Goal: Check status

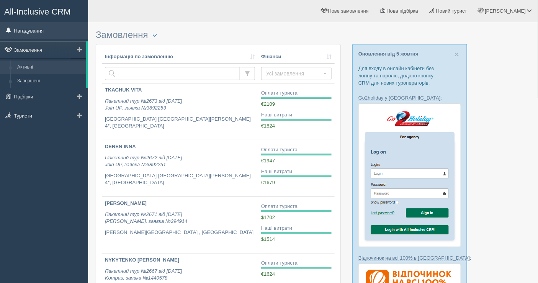
click at [44, 33] on link "Нагадування" at bounding box center [44, 30] width 88 height 17
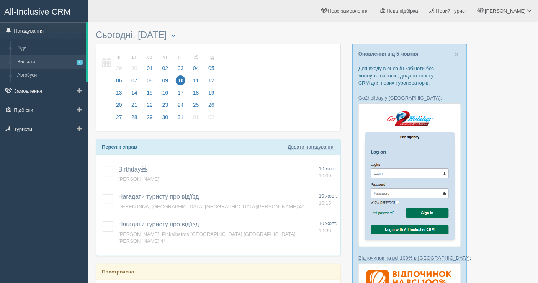
click at [36, 59] on link "Вильоти 2" at bounding box center [50, 62] width 72 height 14
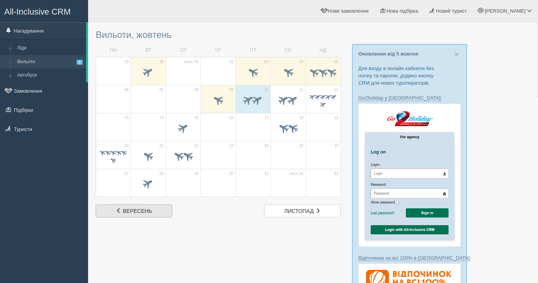
click at [146, 211] on span "вересень" at bounding box center [137, 211] width 29 height 6
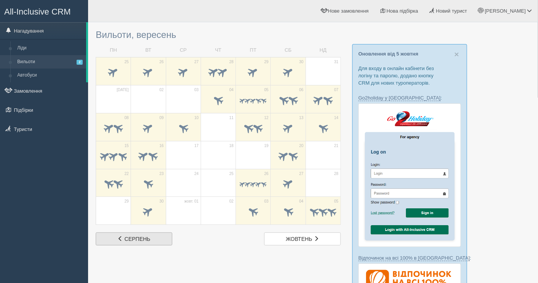
click at [144, 240] on span "серпень" at bounding box center [138, 239] width 26 height 6
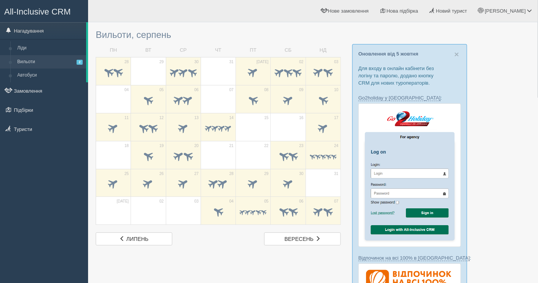
click at [141, 237] on span "липень" at bounding box center [137, 239] width 22 height 6
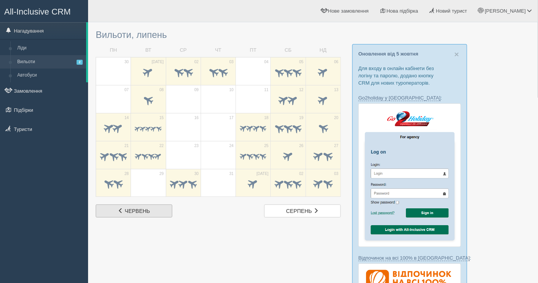
click at [146, 210] on span "червень" at bounding box center [137, 211] width 25 height 6
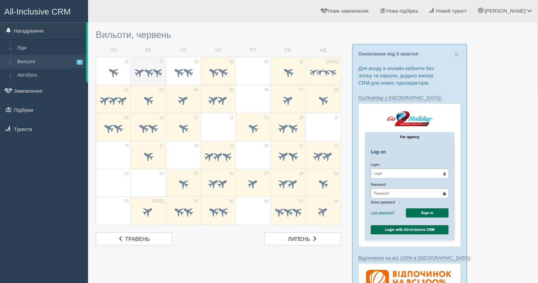
click at [153, 63] on td "27" at bounding box center [148, 71] width 35 height 28
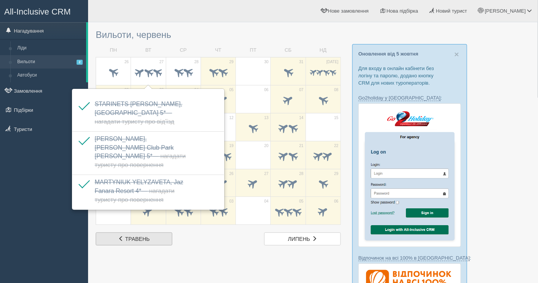
click at [130, 241] on link "трав. травень" at bounding box center [134, 239] width 77 height 13
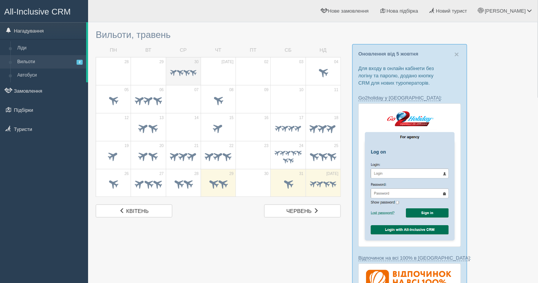
click at [174, 80] on div at bounding box center [183, 73] width 27 height 16
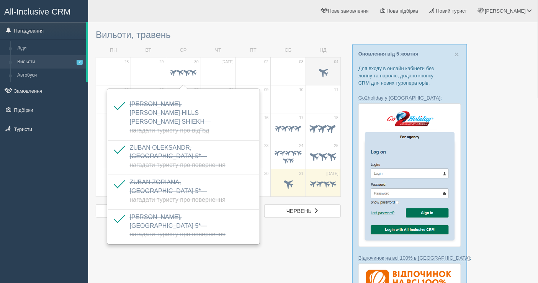
click at [326, 75] on span at bounding box center [323, 72] width 13 height 13
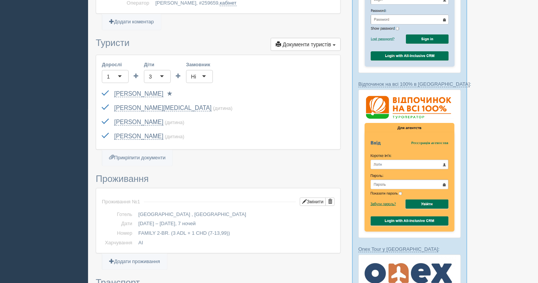
scroll to position [170, 0]
